Goal: Use online tool/utility

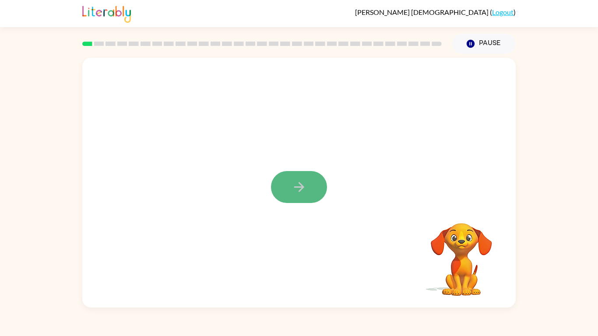
click at [306, 193] on button "button" at bounding box center [299, 187] width 56 height 32
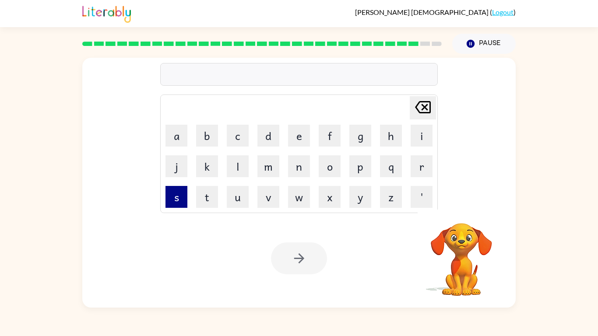
click at [176, 193] on button "s" at bounding box center [176, 197] width 22 height 22
click at [415, 134] on button "i" at bounding box center [421, 136] width 22 height 22
click at [233, 171] on button "l" at bounding box center [238, 166] width 22 height 22
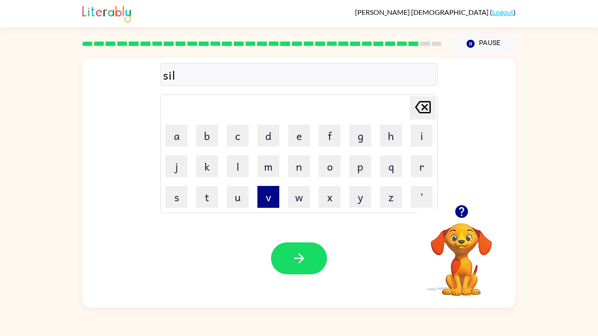
click at [271, 197] on button "v" at bounding box center [268, 197] width 22 height 22
click at [300, 134] on button "e" at bounding box center [299, 136] width 22 height 22
click at [432, 167] on button "r" at bounding box center [421, 166] width 22 height 22
click at [296, 189] on button "w" at bounding box center [299, 197] width 22 height 22
click at [182, 139] on button "a" at bounding box center [176, 136] width 22 height 22
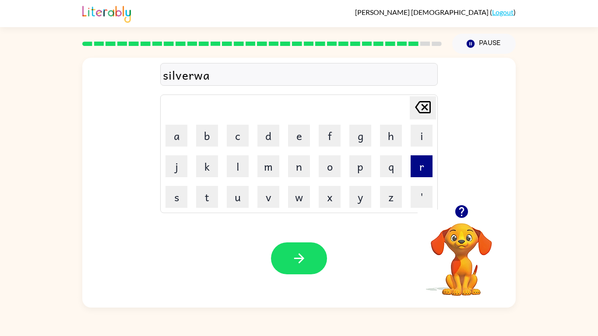
click at [420, 174] on button "r" at bounding box center [421, 166] width 22 height 22
click at [292, 136] on button "e" at bounding box center [299, 136] width 22 height 22
type button "e"
